Goal: Task Accomplishment & Management: Use online tool/utility

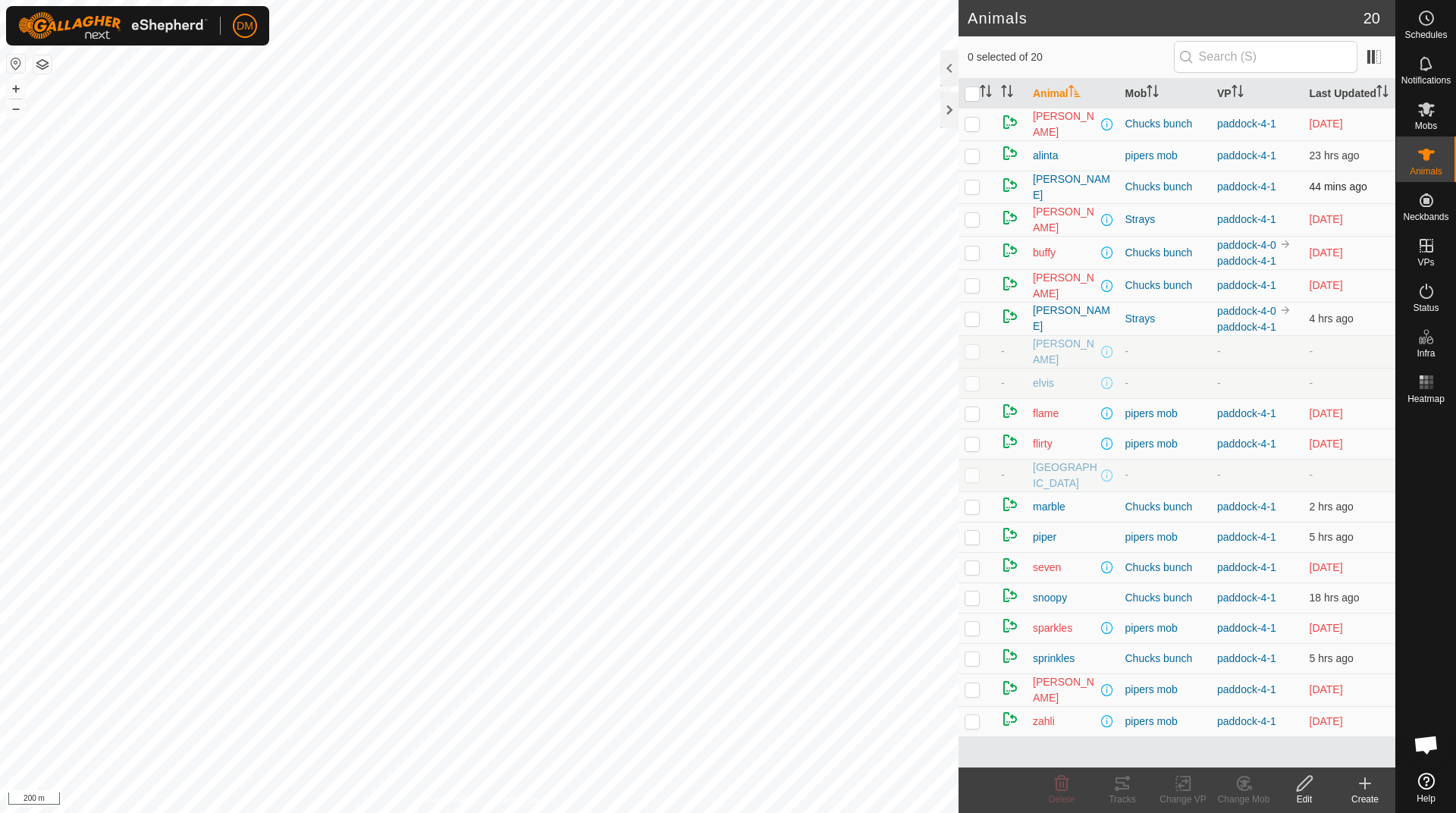
click at [968, 193] on p-checkbox at bounding box center [972, 186] width 15 height 13
checkbox input "true"
click at [1323, 100] on th "Last Updated" at bounding box center [1350, 93] width 93 height 30
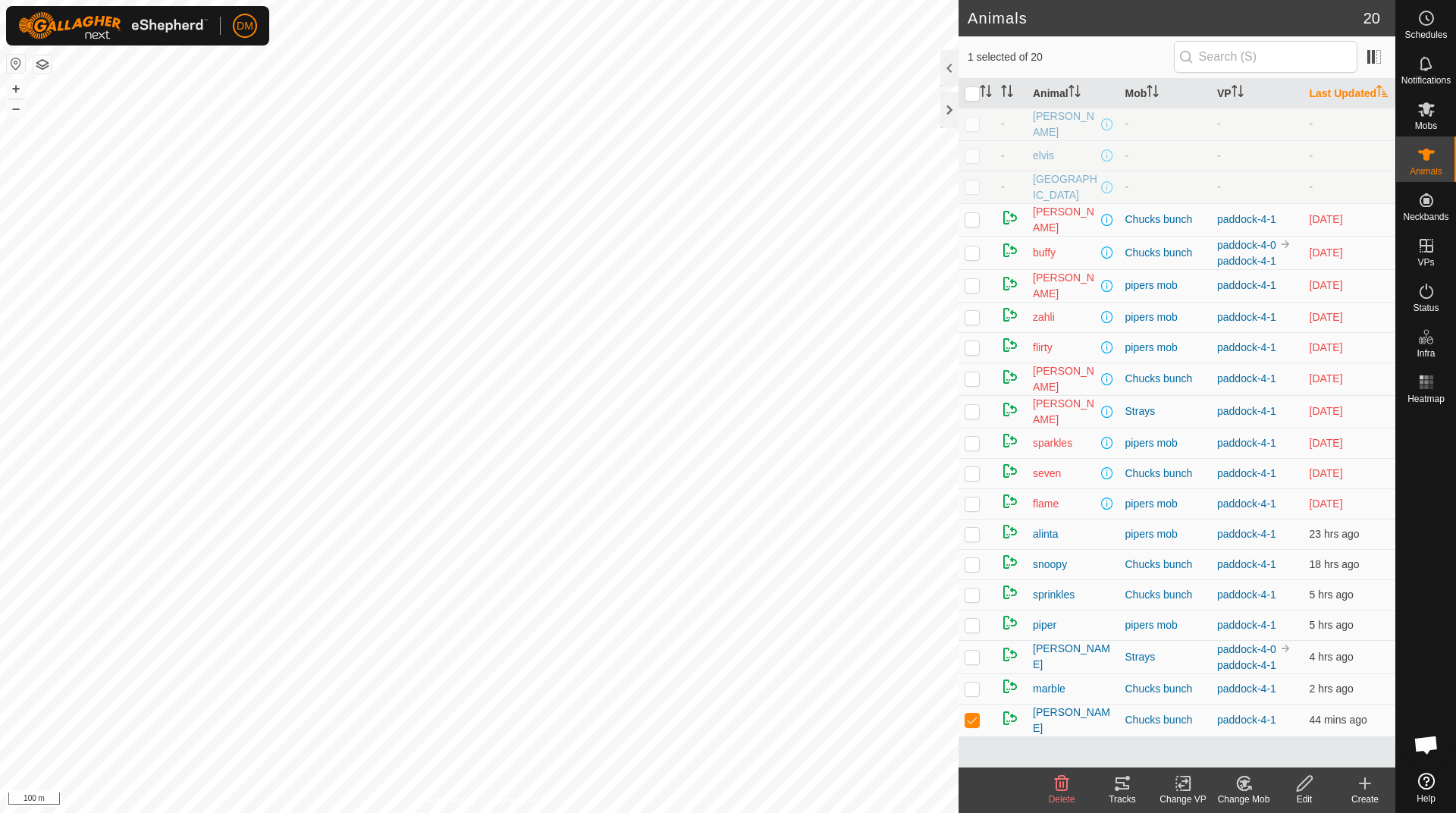
click at [1323, 100] on th "Last Updated" at bounding box center [1350, 93] width 93 height 30
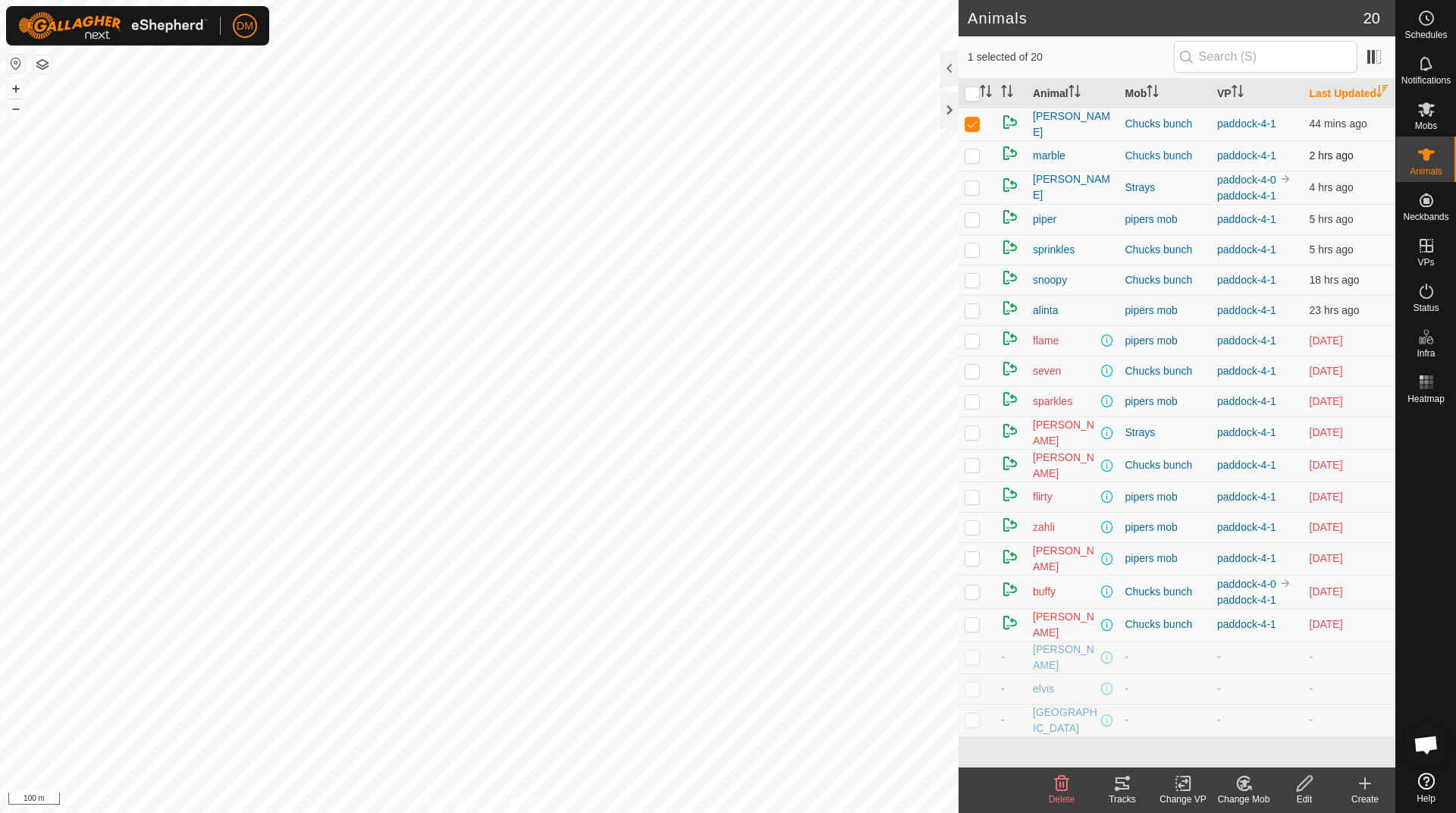
click at [970, 162] on p-checkbox at bounding box center [972, 155] width 15 height 13
checkbox input "true"
click at [968, 194] on p-checkbox at bounding box center [972, 187] width 15 height 13
checkbox input "true"
click at [968, 226] on p-checkbox at bounding box center [972, 219] width 15 height 13
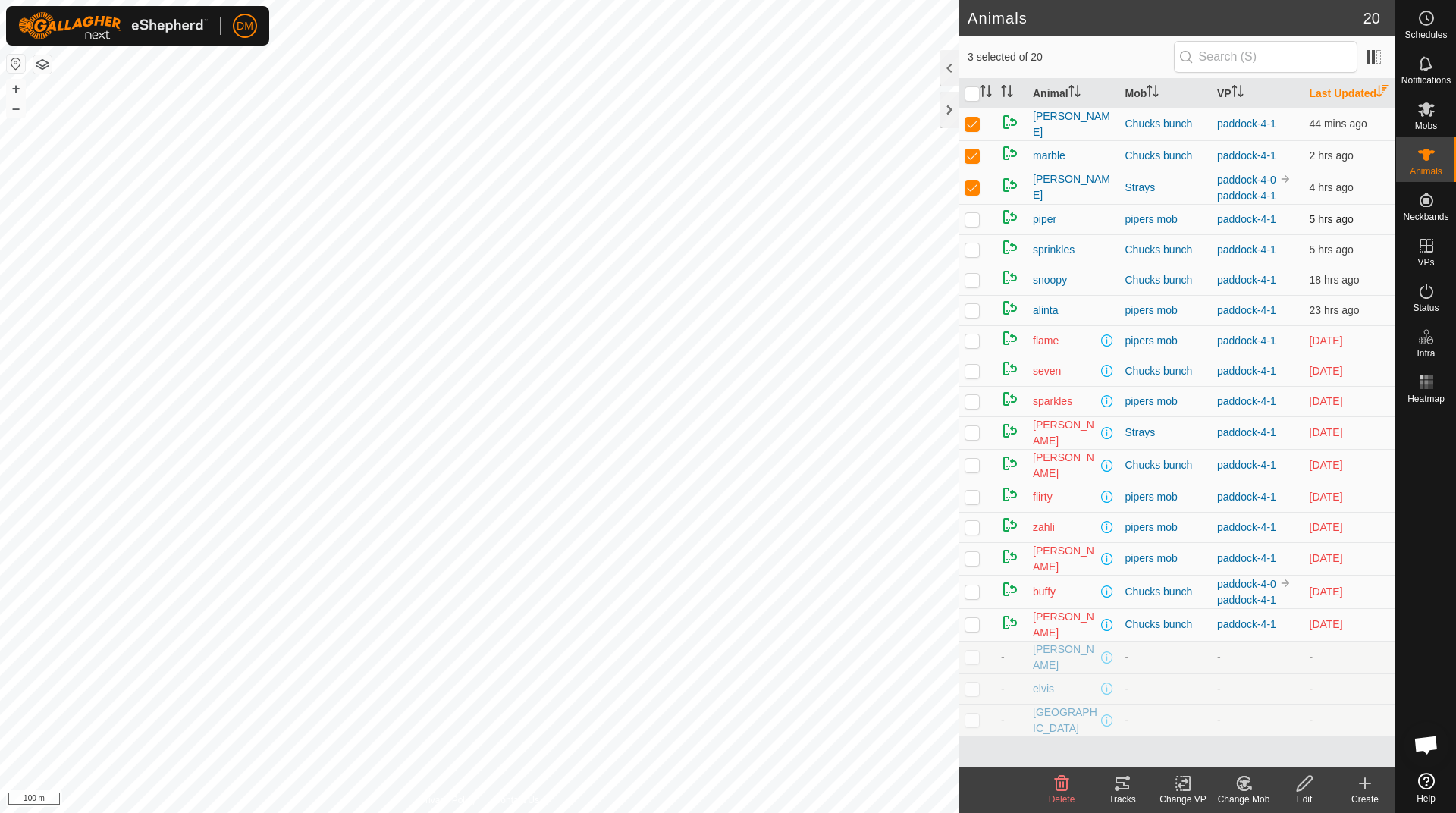
checkbox input "true"
click at [978, 256] on p-checkbox at bounding box center [972, 249] width 15 height 13
checkbox input "true"
click at [972, 286] on p-checkbox at bounding box center [972, 280] width 15 height 13
checkbox input "true"
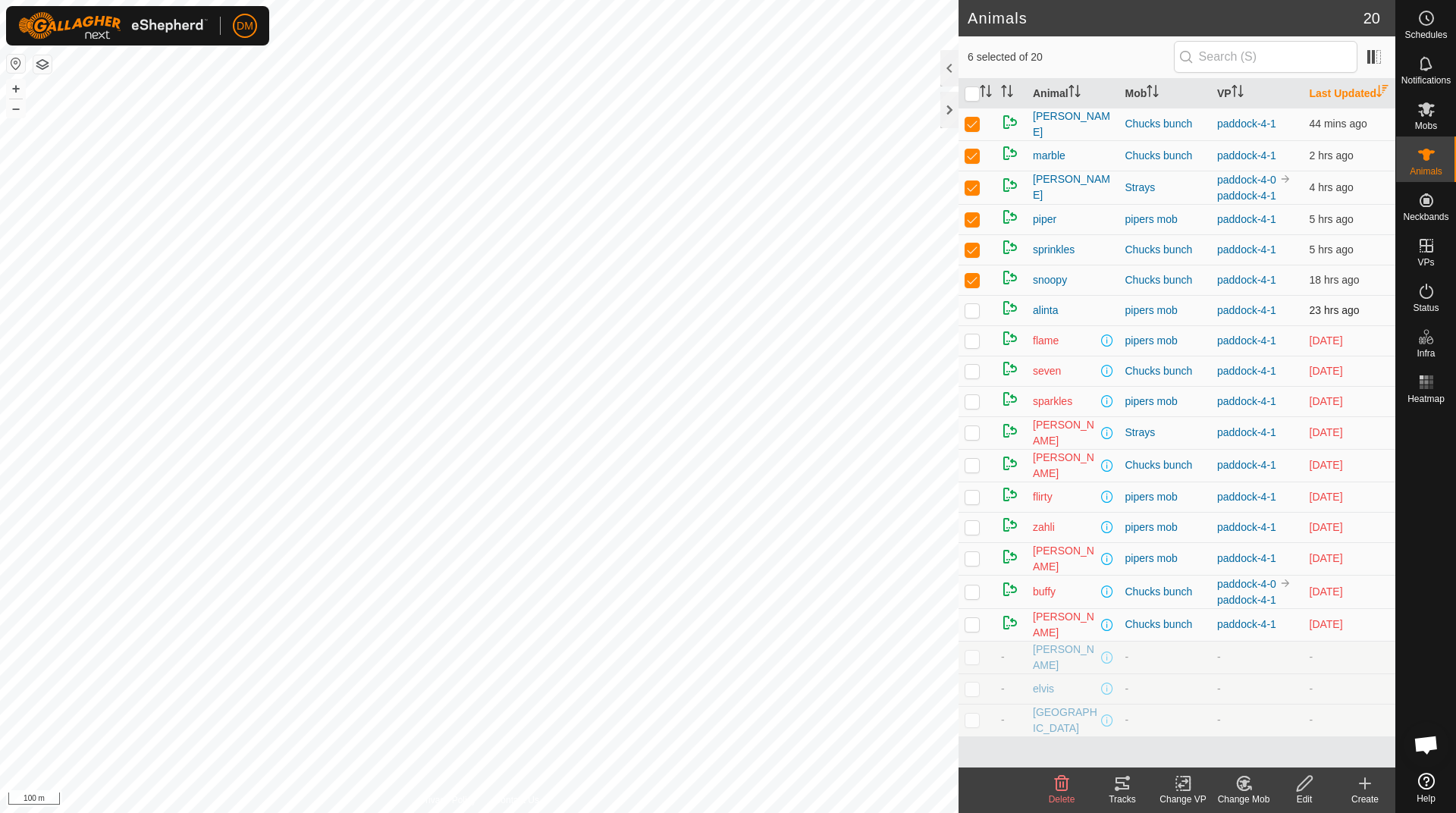
click at [975, 316] on p-checkbox at bounding box center [972, 310] width 15 height 13
checkbox input "true"
click at [429, 0] on html "DM Schedules Notifications Mobs Animals Neckbands VPs Status Infra Heatmap Help…" at bounding box center [728, 406] width 1456 height 813
click at [1424, 250] on icon at bounding box center [1426, 245] width 18 height 18
click at [1288, 251] on link "In Rotation" at bounding box center [1330, 244] width 130 height 30
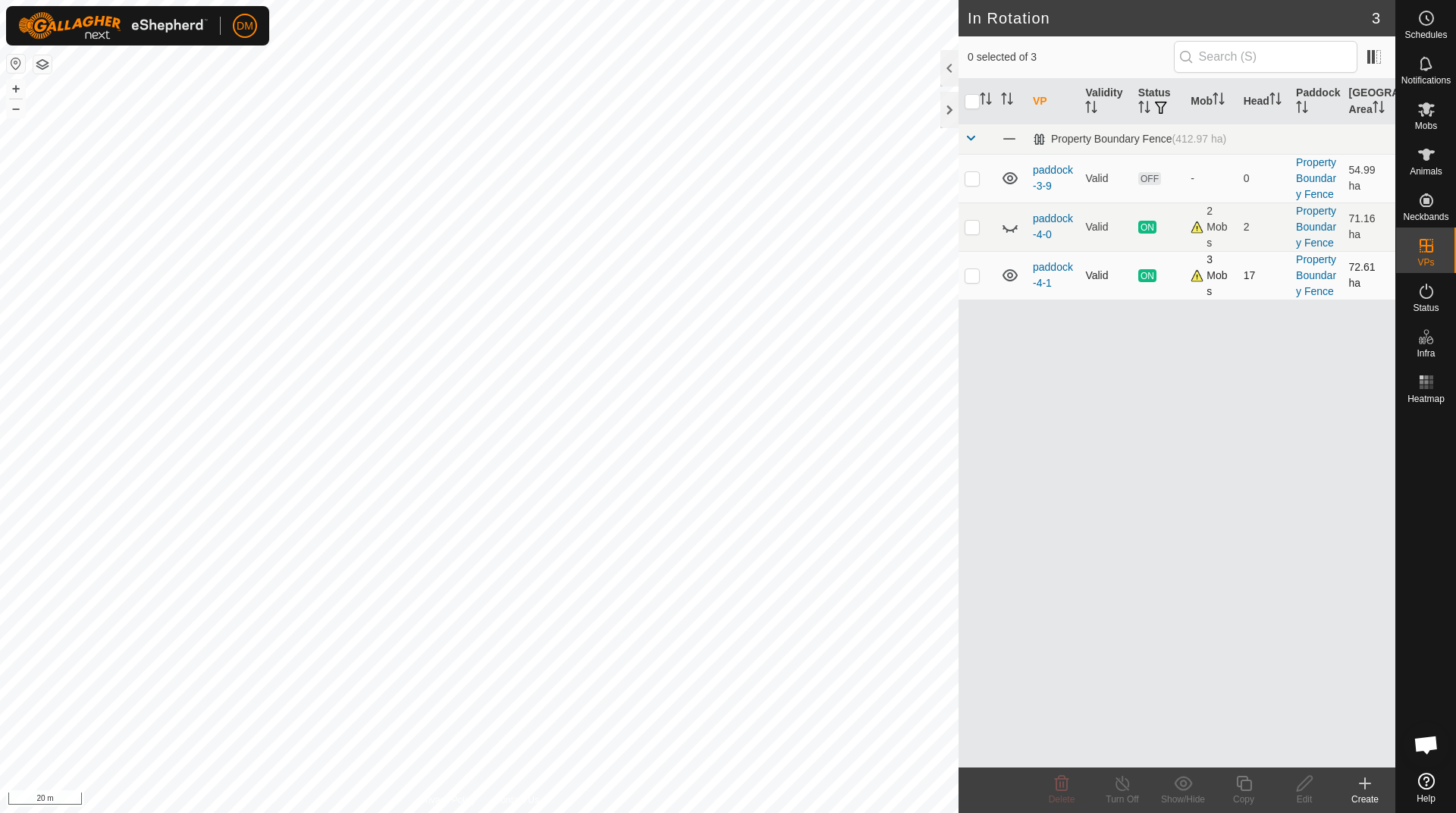
click at [972, 281] on p-checkbox at bounding box center [972, 275] width 15 height 13
checkbox input "true"
click at [1245, 787] on icon at bounding box center [1244, 783] width 19 height 18
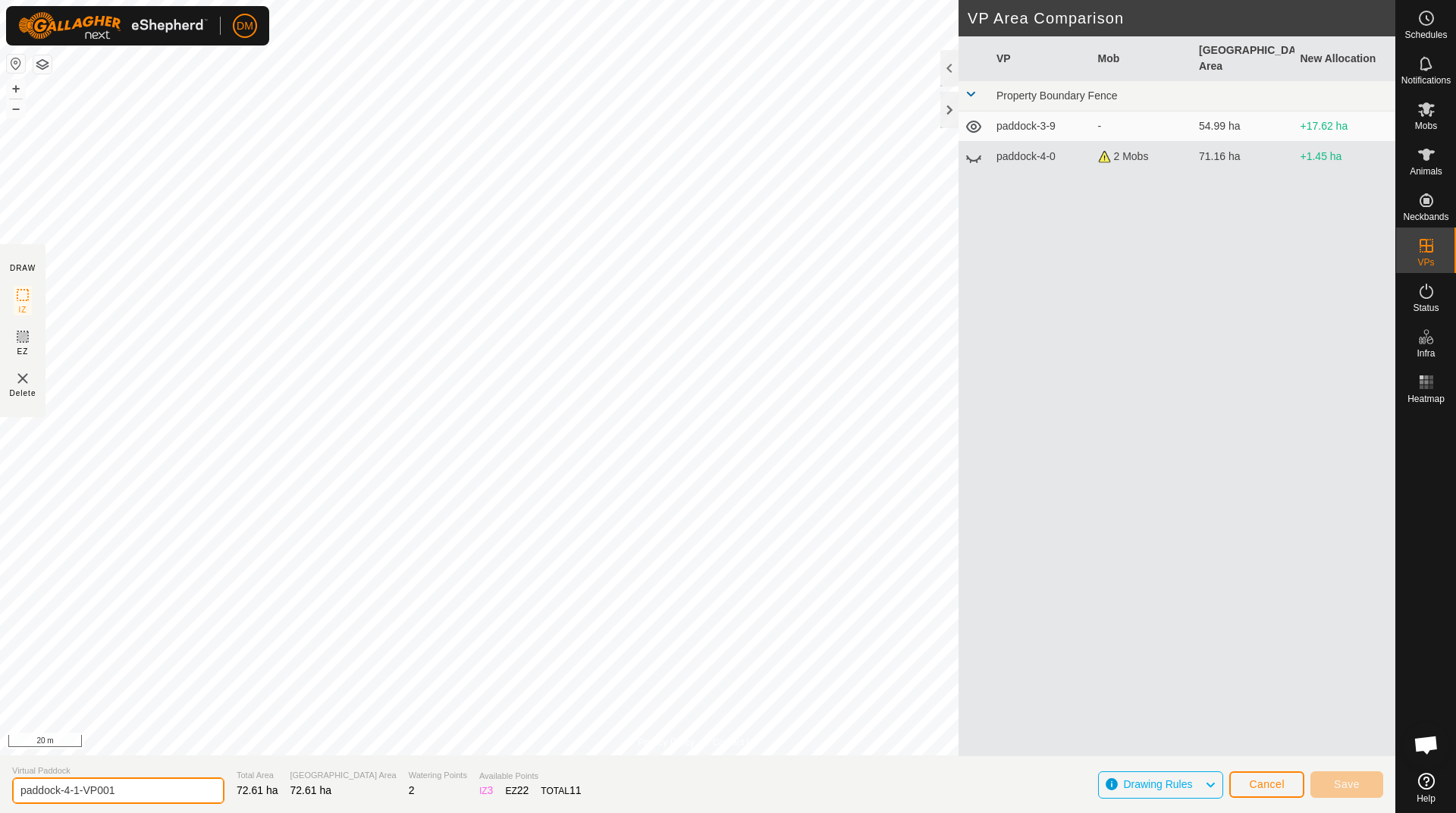
drag, startPoint x: 117, startPoint y: 788, endPoint x: 76, endPoint y: 787, distance: 41.0
click at [76, 787] on input "paddock-4-1-VP001" at bounding box center [118, 790] width 212 height 26
type input "paddock-4-2"
